Goal: Transaction & Acquisition: Purchase product/service

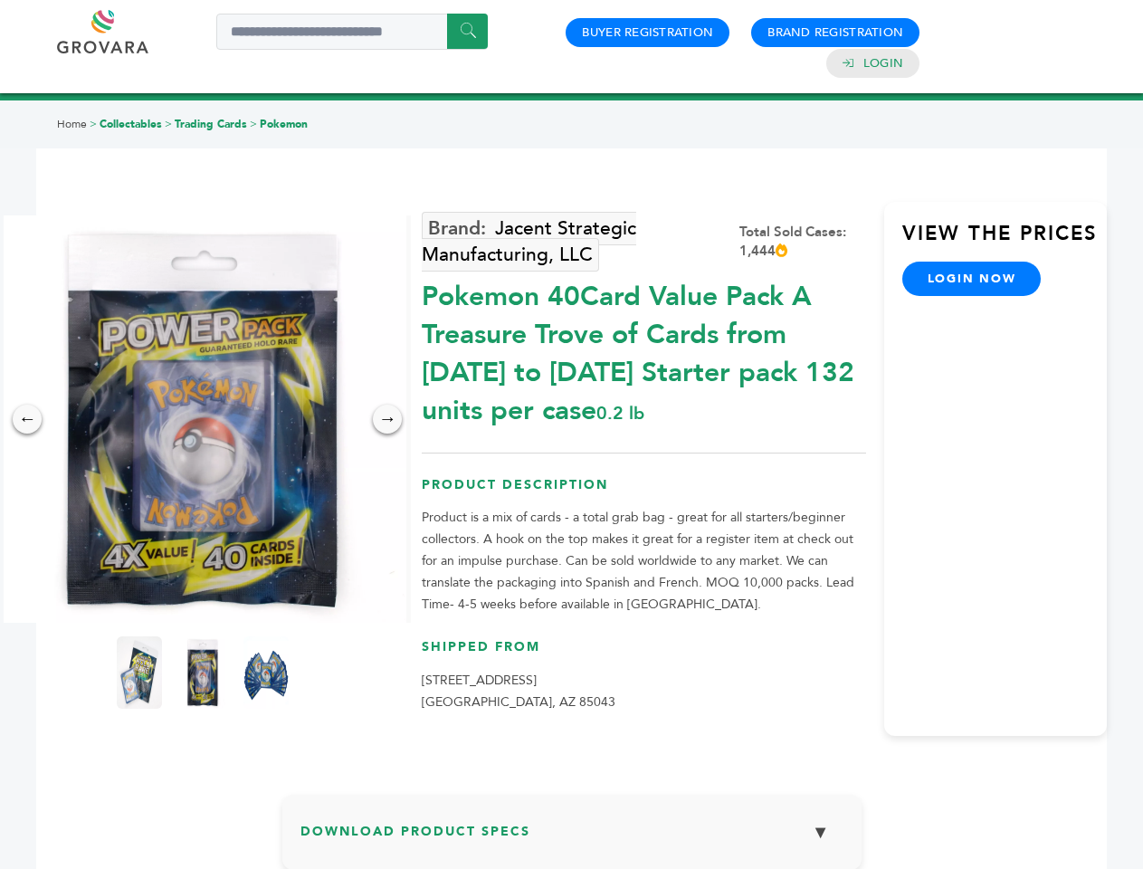
click at [203, 419] on img at bounding box center [202, 418] width 407 height 407
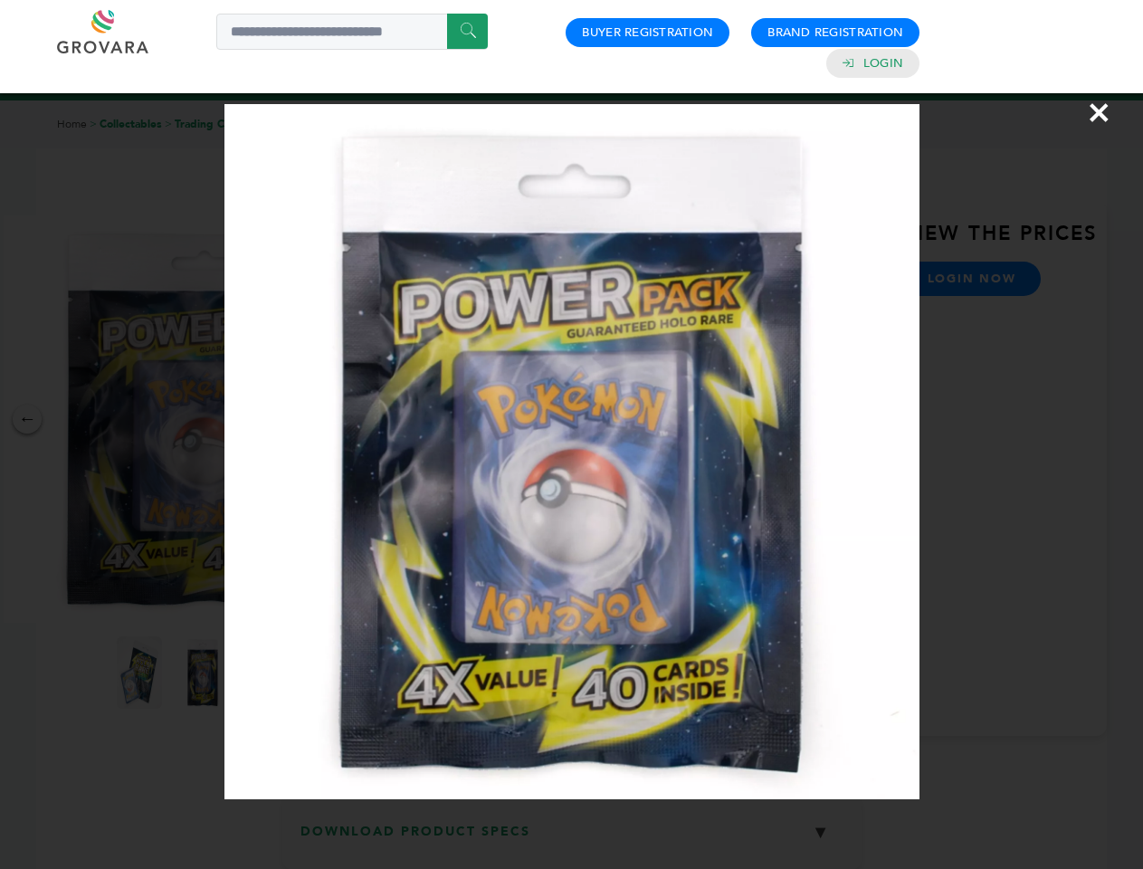
click at [27, 419] on div "×" at bounding box center [571, 434] width 1143 height 869
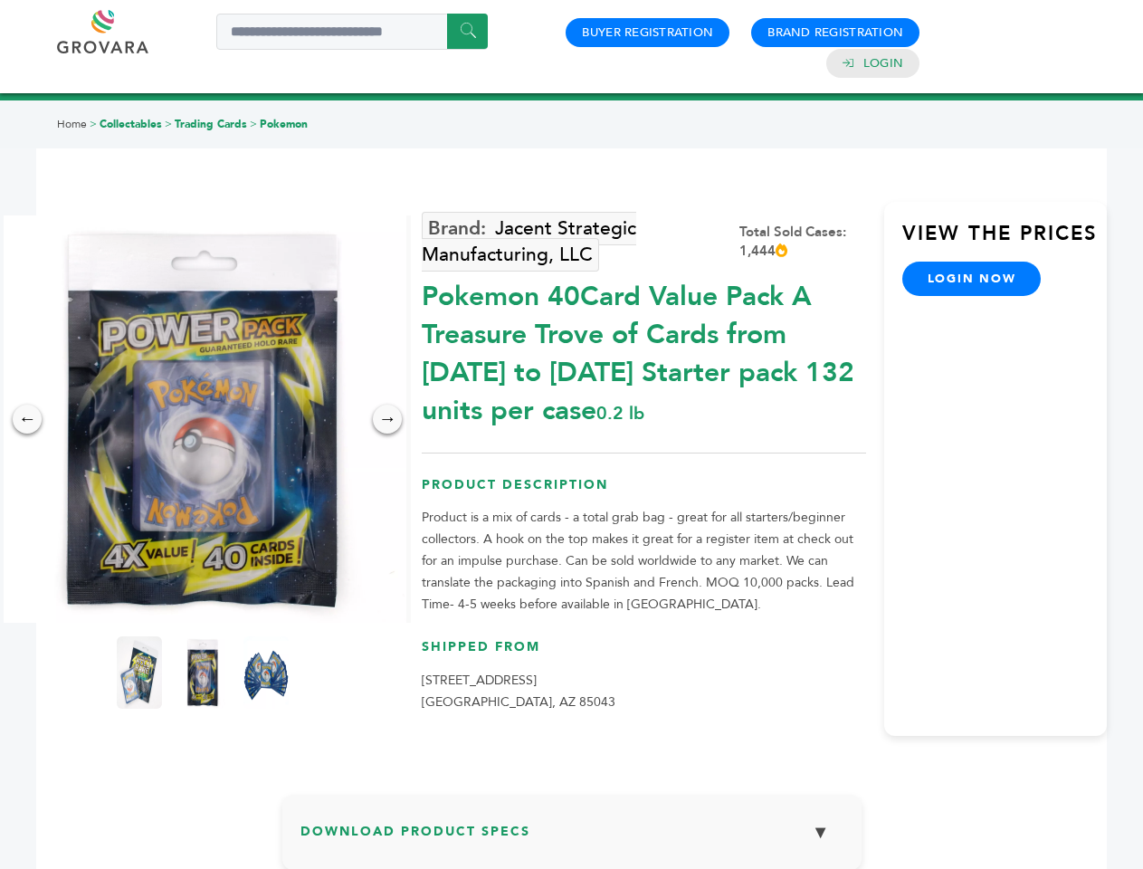
click at [387, 419] on div "→" at bounding box center [387, 419] width 29 height 29
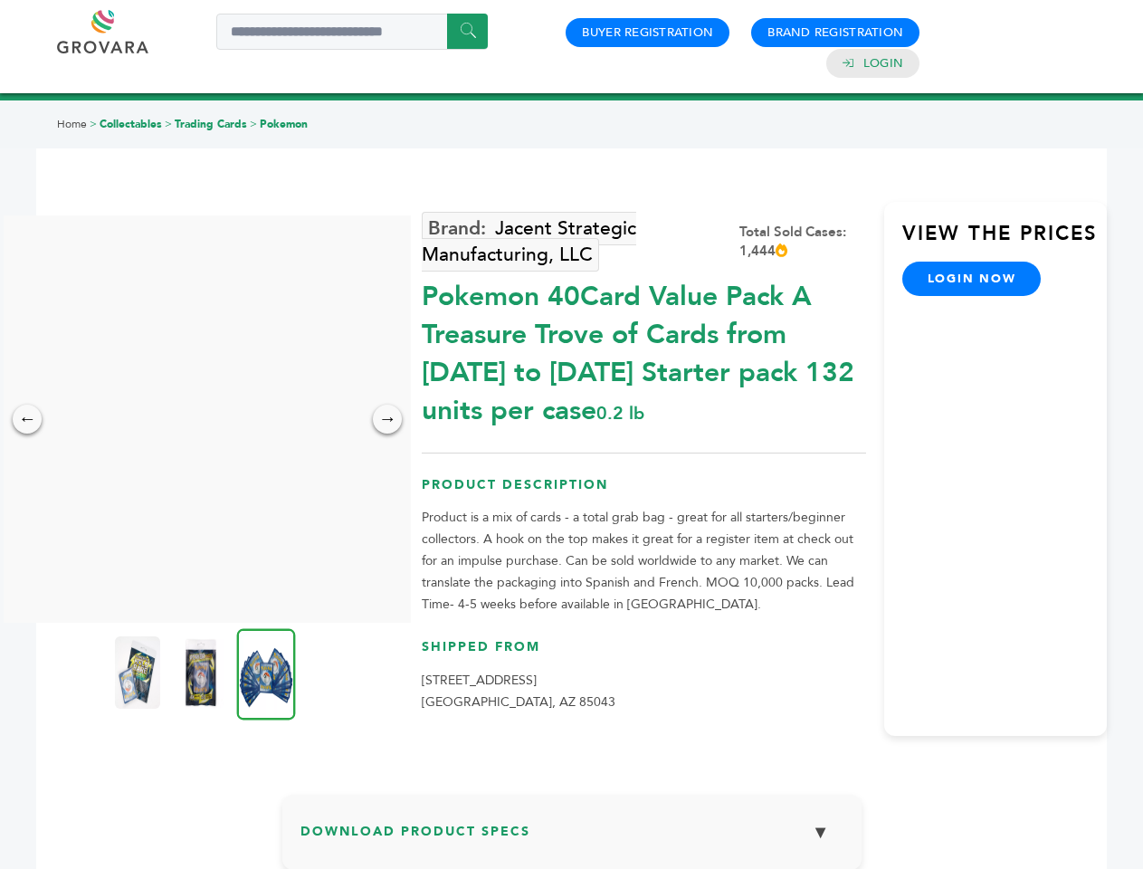
click at [139, 672] on img at bounding box center [137, 672] width 45 height 72
click at [0, 0] on div "×" at bounding box center [0, 0] width 0 height 0
click at [266, 672] on img at bounding box center [266, 673] width 59 height 91
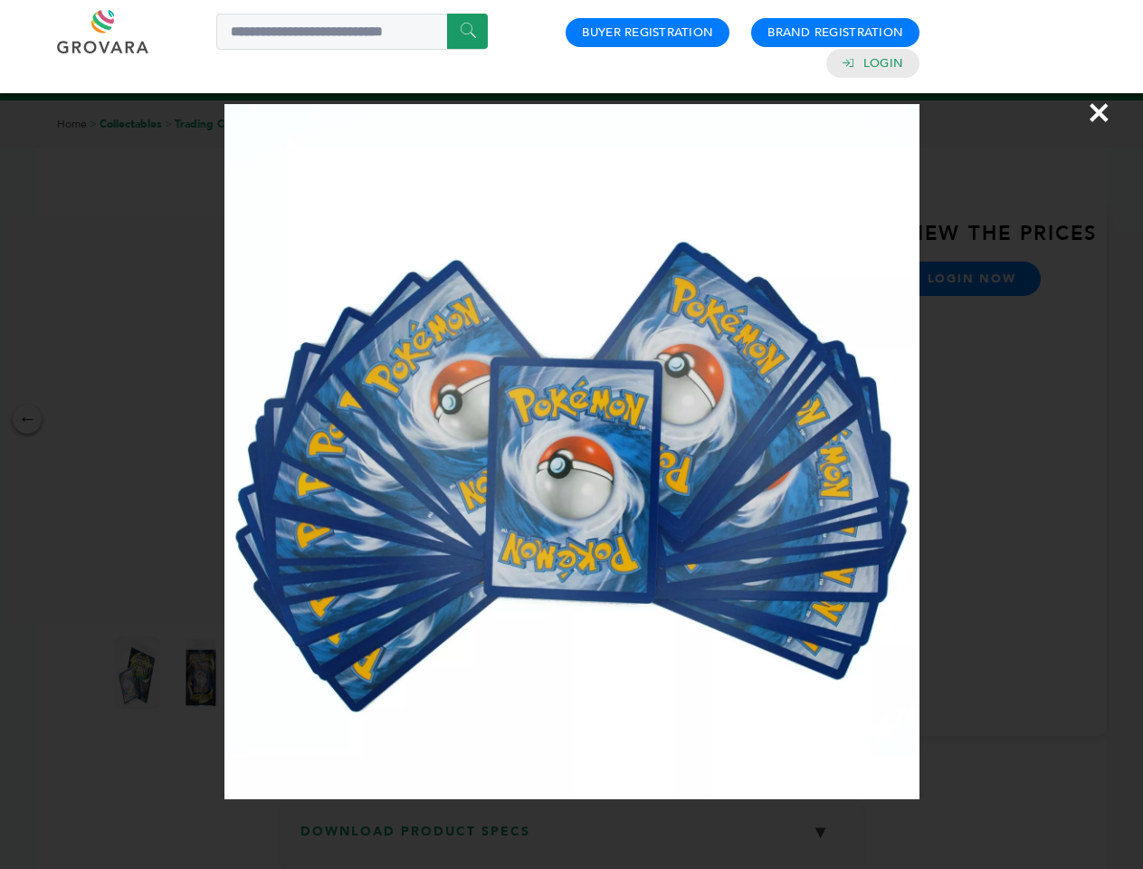
click at [572, 839] on div "×" at bounding box center [571, 434] width 1143 height 869
